Goal: Task Accomplishment & Management: Manage account settings

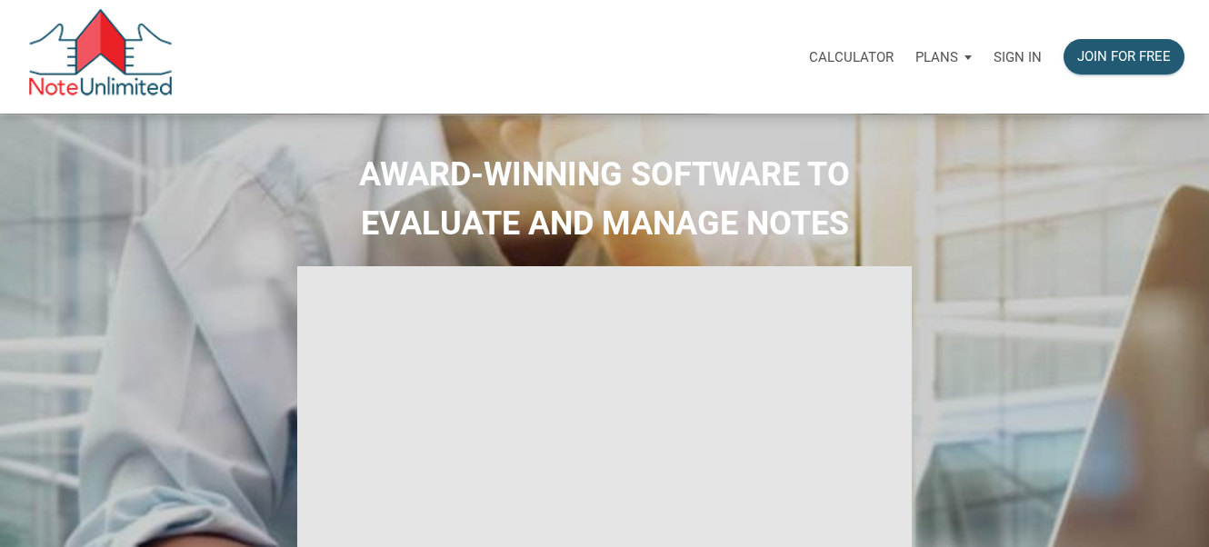
select select
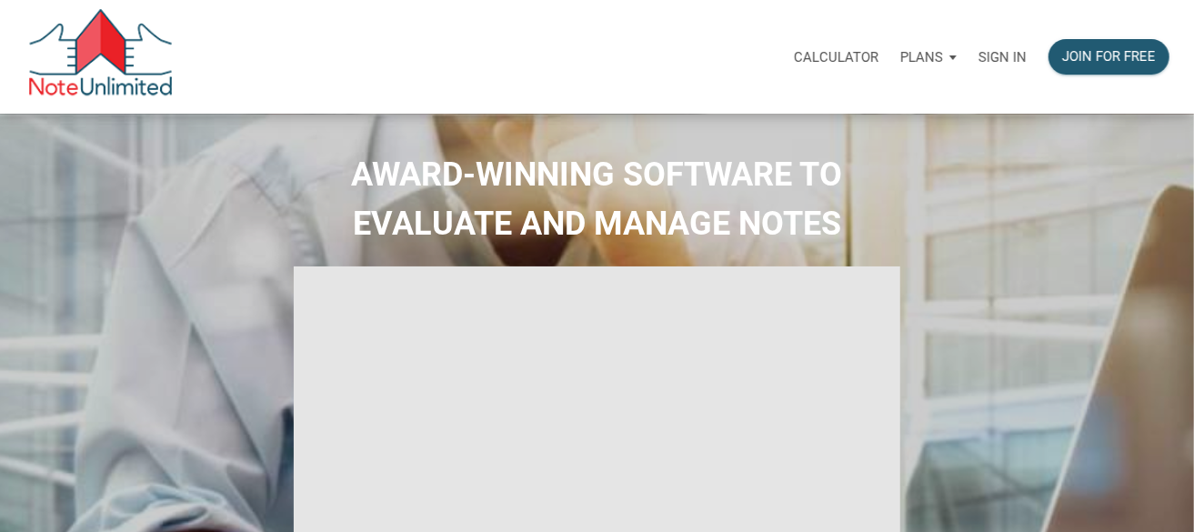
type input "Introduction to new features"
select select
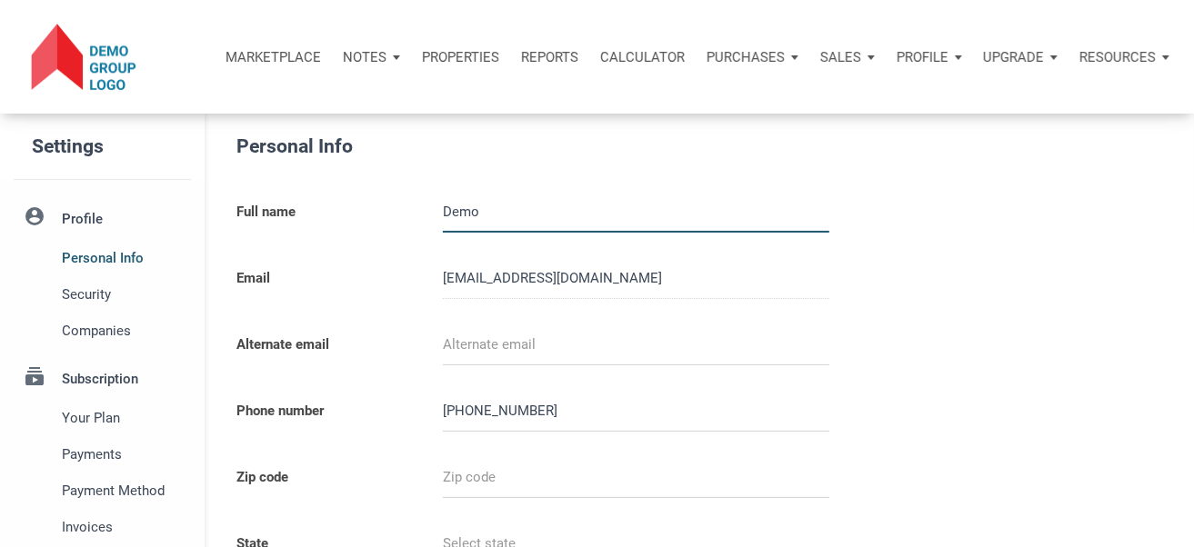
type input "987654321"
select select
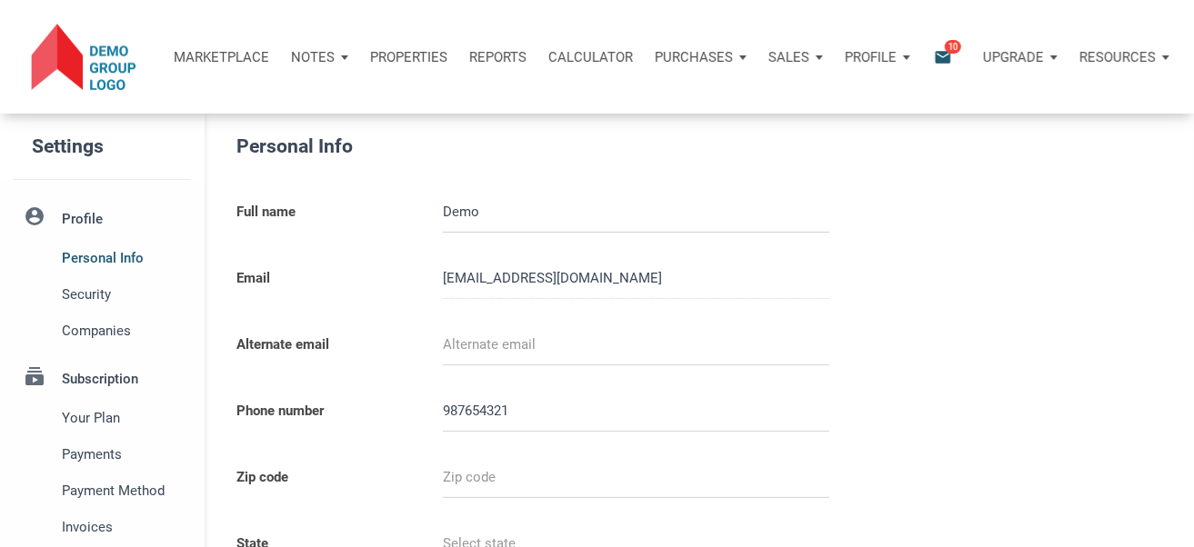
click at [906, 59] on div "Profile" at bounding box center [877, 57] width 87 height 55
click at [331, 55] on div "Notes" at bounding box center [319, 57] width 79 height 55
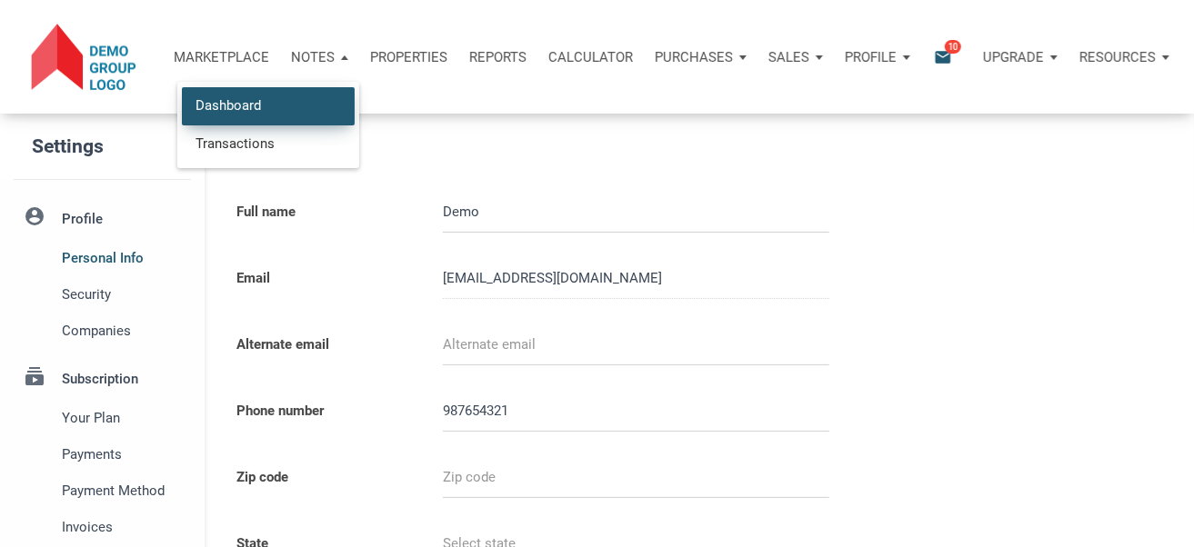
click at [221, 106] on link "Dashboard" at bounding box center [268, 105] width 173 height 37
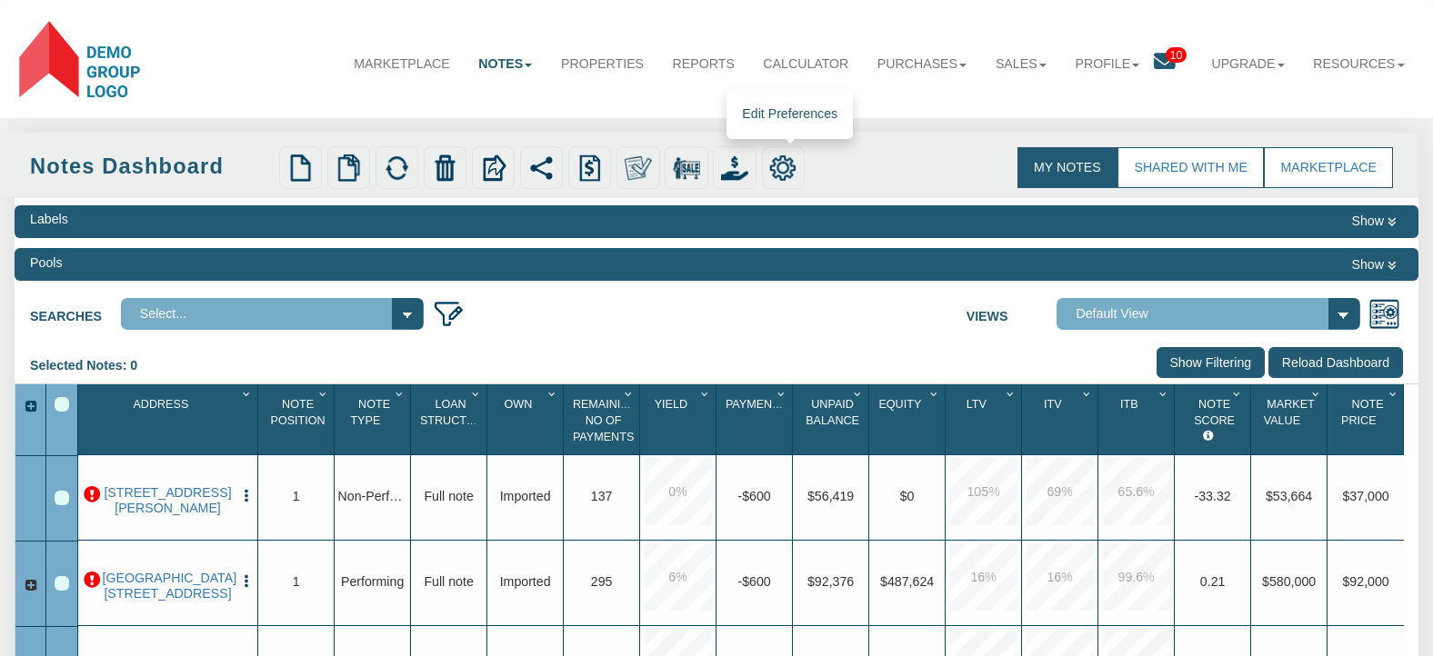
click at [790, 167] on img at bounding box center [782, 168] width 27 height 27
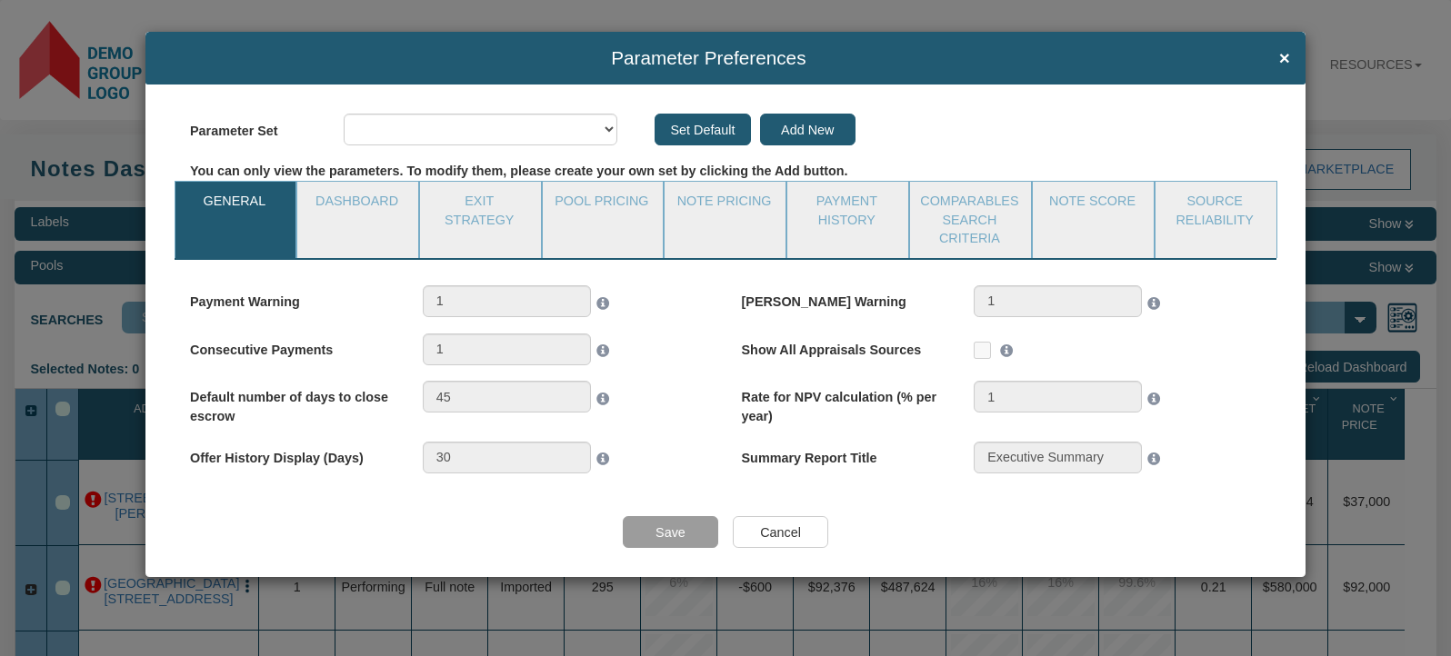
select select "object:2443"
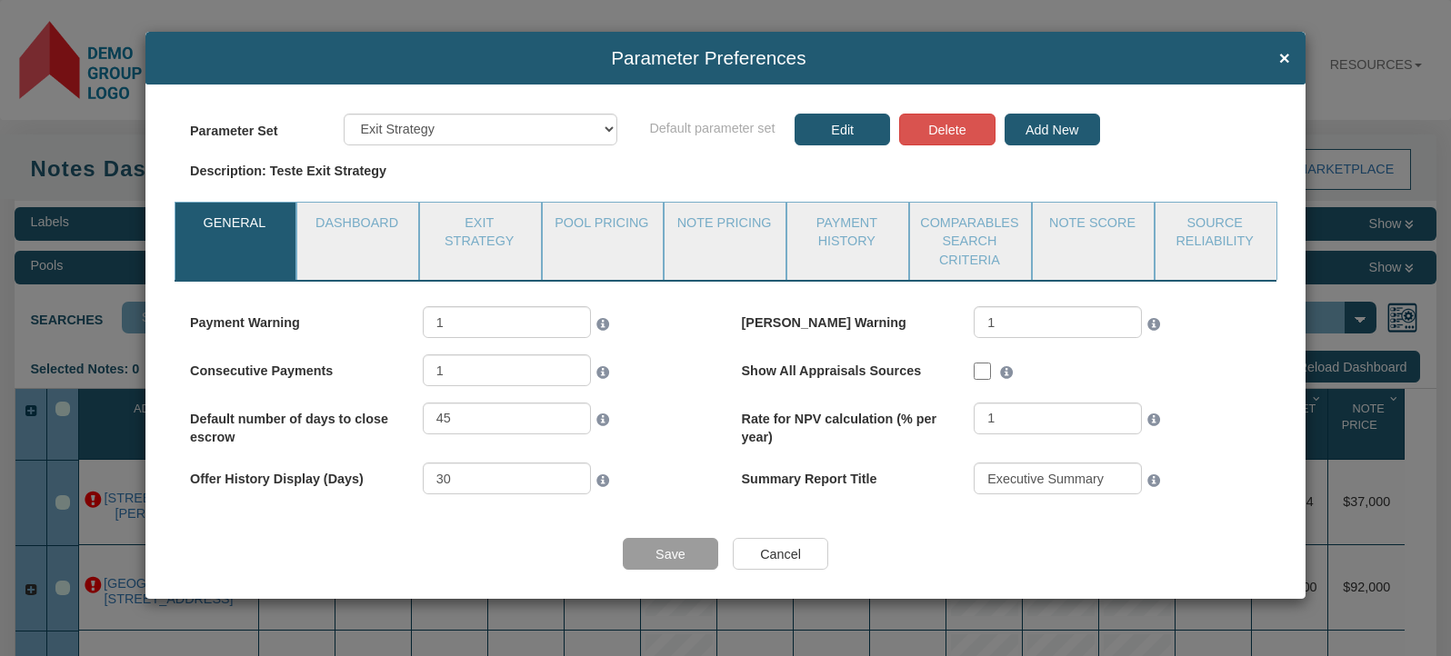
click at [215, 233] on link "General" at bounding box center [234, 225] width 119 height 45
